Goal: Task Accomplishment & Management: Complete application form

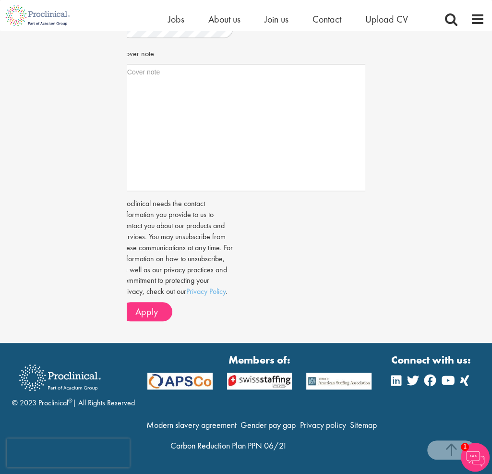
scroll to position [363, 0]
click at [202, 114] on textarea "Cover note" at bounding box center [245, 127] width 249 height 127
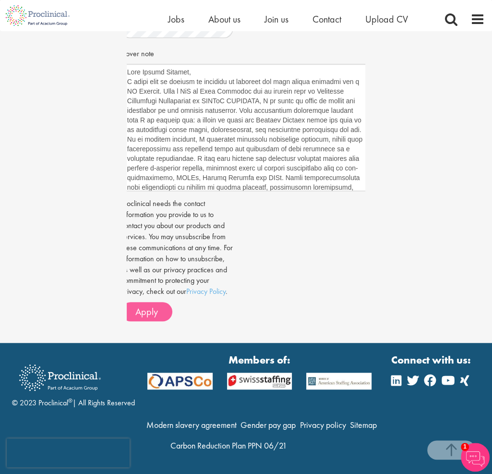
type textarea "Dear Ashley Bennett, I would like to express my interest in applying for this j…"
click at [147, 315] on span "Apply" at bounding box center [146, 311] width 23 height 12
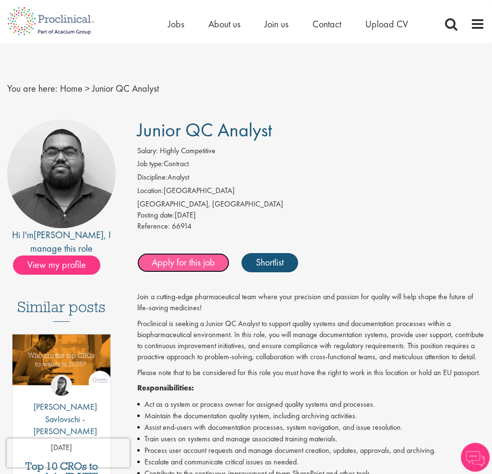
click at [189, 265] on link "Apply for this job" at bounding box center [183, 262] width 92 height 19
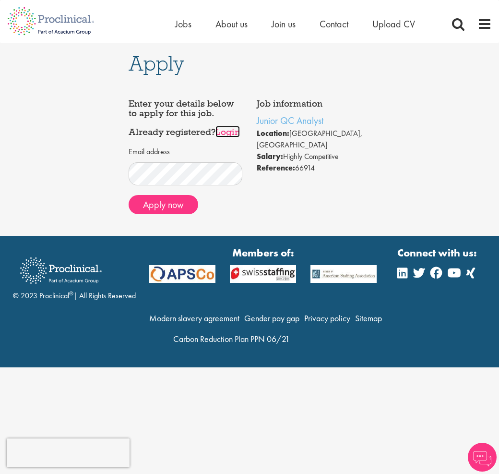
click at [215, 137] on link "Login" at bounding box center [227, 132] width 24 height 12
click at [189, 214] on button "Apply now" at bounding box center [164, 204] width 70 height 19
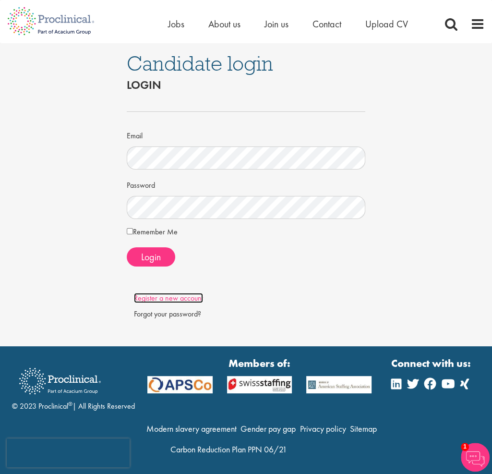
click at [170, 297] on link "Register a new account" at bounding box center [168, 298] width 69 height 10
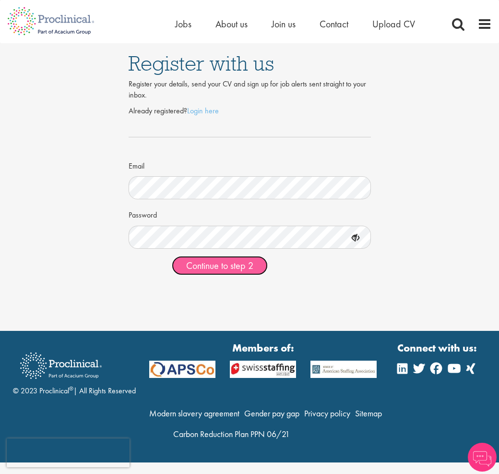
click at [216, 262] on span "Continue to step 2" at bounding box center [219, 265] width 67 height 12
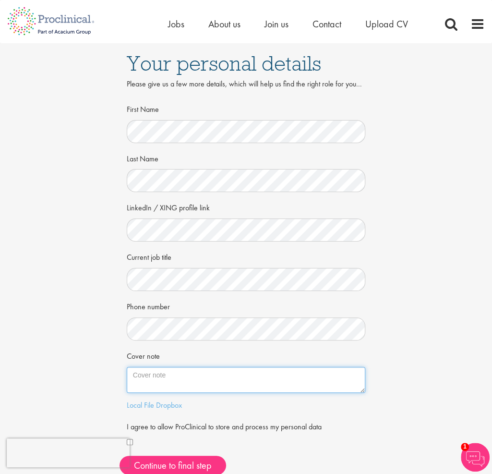
click at [150, 380] on textarea "Cover note" at bounding box center [246, 380] width 239 height 26
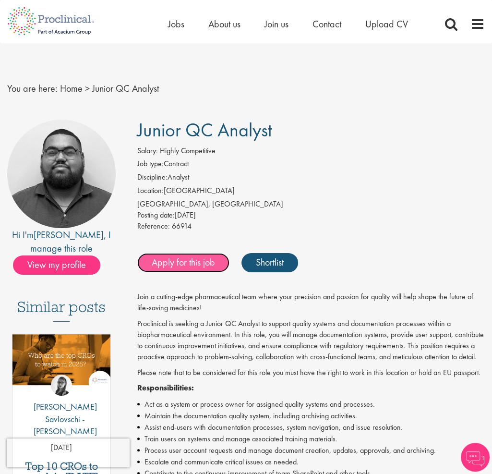
click at [193, 266] on link "Apply for this job" at bounding box center [183, 262] width 92 height 19
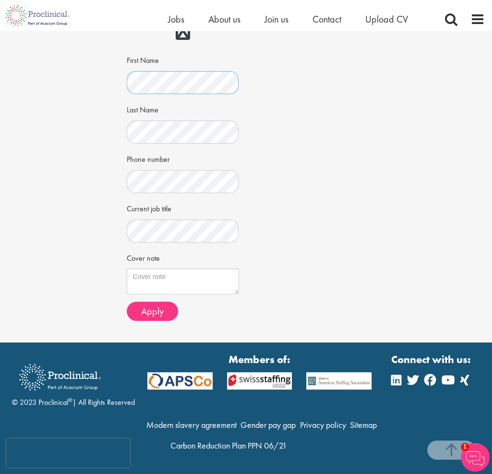
scroll to position [158, 0]
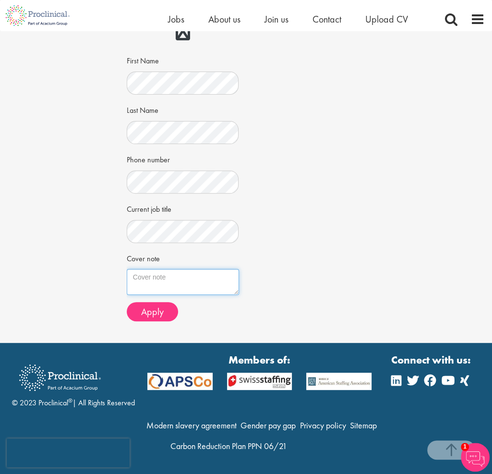
click at [154, 284] on textarea "Cover note" at bounding box center [183, 282] width 112 height 26
paste textarea "[URL][DOMAIN_NAME]"
type textarea "[URL][DOMAIN_NAME]"
drag, startPoint x: 154, startPoint y: 284, endPoint x: 83, endPoint y: 262, distance: 74.1
click at [83, 262] on div "Apply Job information Junior QC Analyst Location: [GEOGRAPHIC_DATA], [GEOGRAPHI…" at bounding box center [246, 108] width 506 height 470
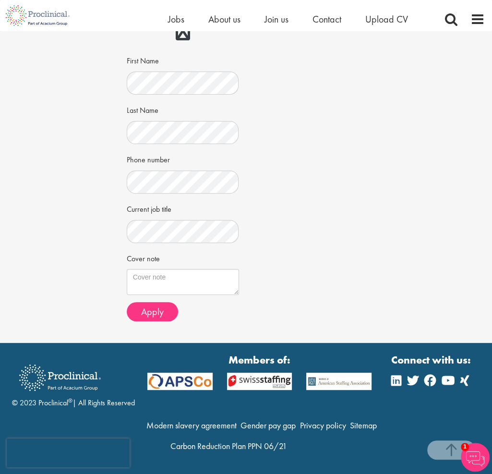
click at [103, 17] on div "Home Jobs About us Join us Contact Upload CV" at bounding box center [242, 15] width 485 height 31
click at [163, 279] on textarea "Cover note" at bounding box center [183, 282] width 112 height 26
paste textarea "Dear [PERSON_NAME], I would like to express my interest in applying for this ju…"
type textarea "Dear [PERSON_NAME], I would like to express my interest in applying for this ju…"
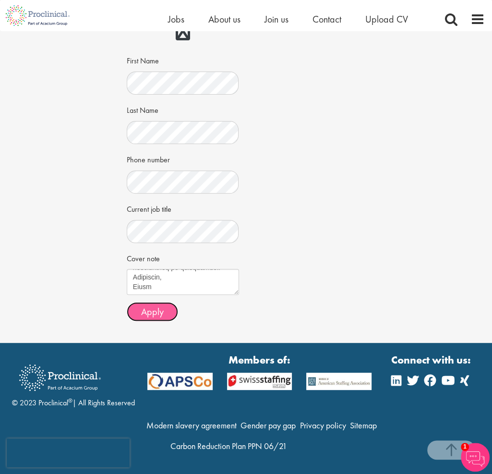
click at [147, 314] on span "Apply" at bounding box center [152, 311] width 23 height 12
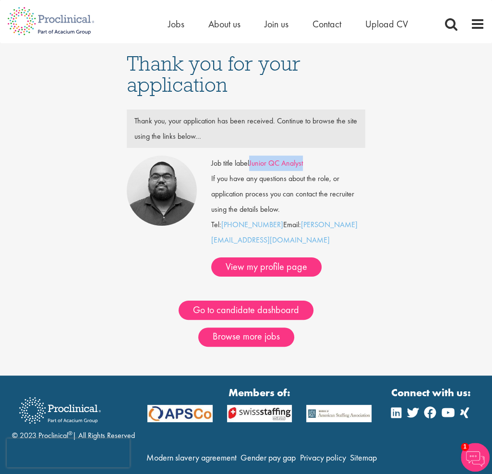
drag, startPoint x: 317, startPoint y: 166, endPoint x: 251, endPoint y: 166, distance: 65.2
click at [251, 166] on div "Job title label Junior QC Analyst" at bounding box center [288, 162] width 169 height 15
copy link "Junior QC Analyst"
